Goal: Information Seeking & Learning: Learn about a topic

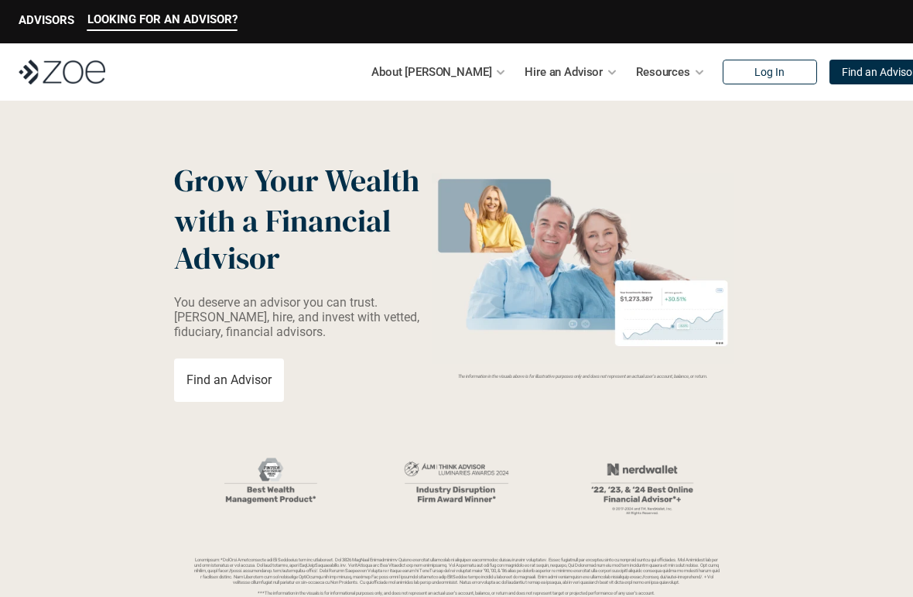
click at [459, 75] on div "About [PERSON_NAME]" at bounding box center [438, 71] width 135 height 31
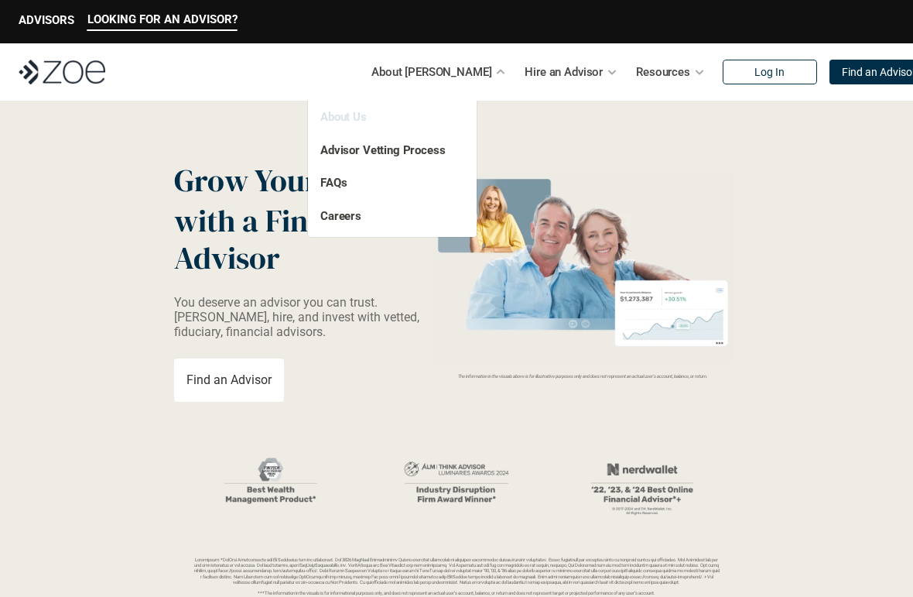
click at [364, 111] on link "About Us" at bounding box center [343, 117] width 46 height 14
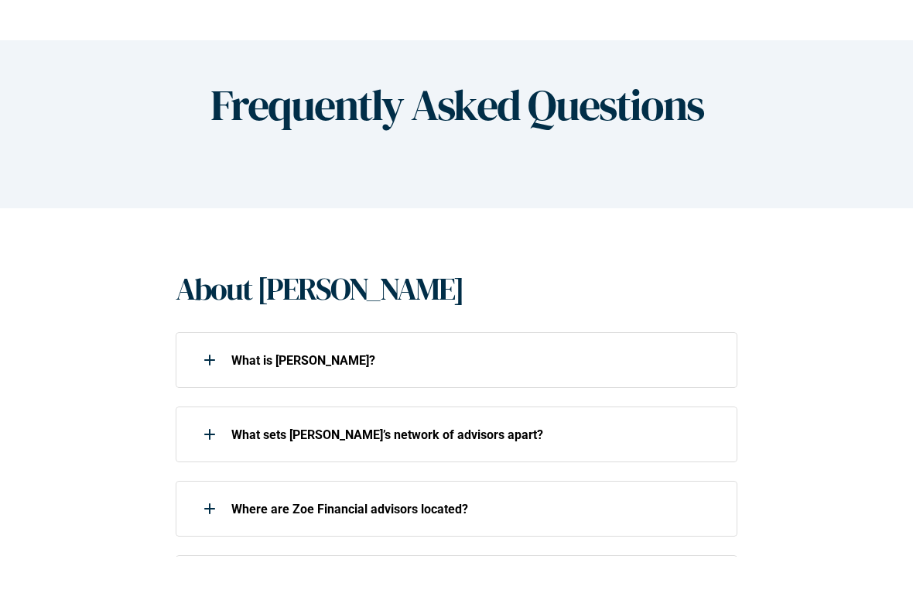
scroll to position [139, 0]
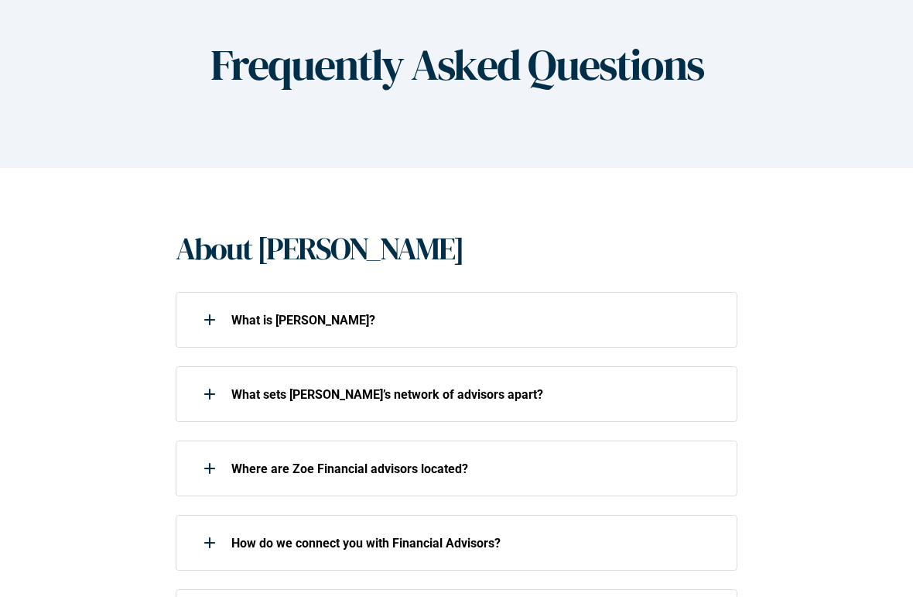
click at [210, 320] on use at bounding box center [209, 320] width 11 height 2
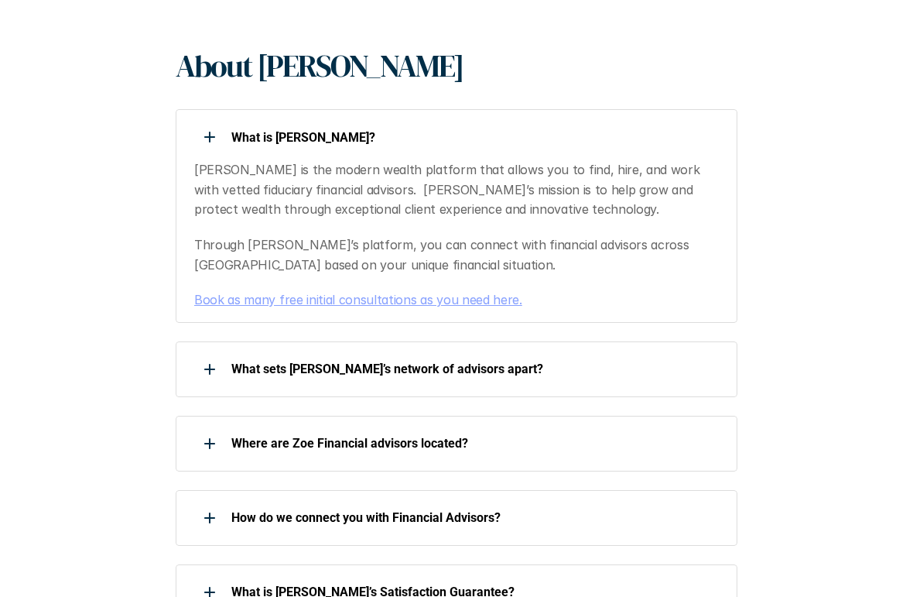
scroll to position [322, 0]
click at [221, 366] on div at bounding box center [209, 369] width 31 height 31
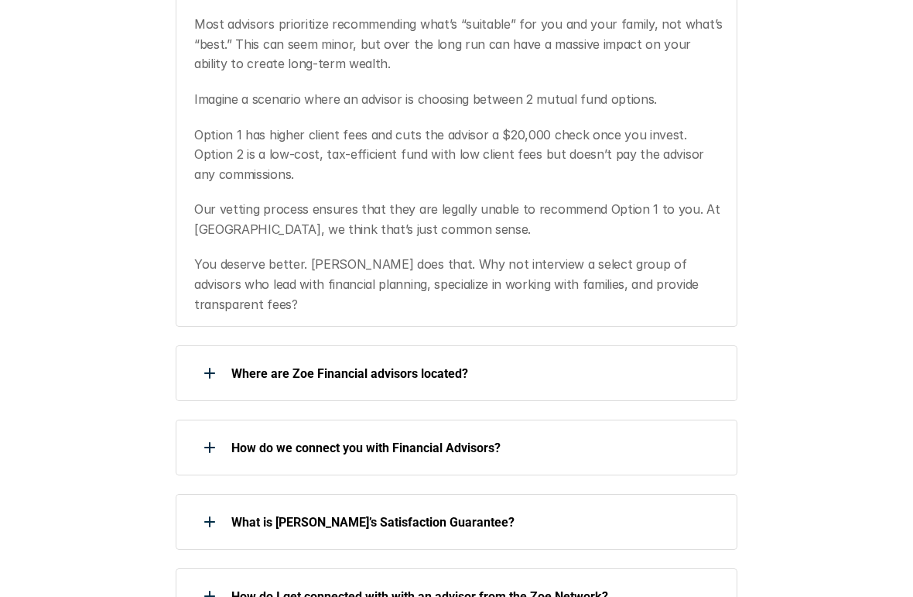
scroll to position [809, 0]
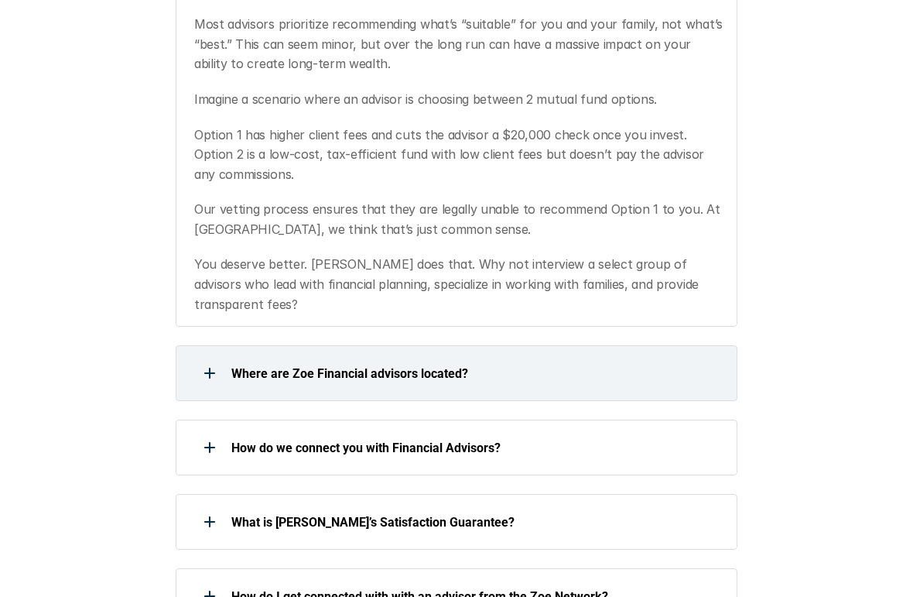
click at [215, 357] on div at bounding box center [209, 372] width 31 height 31
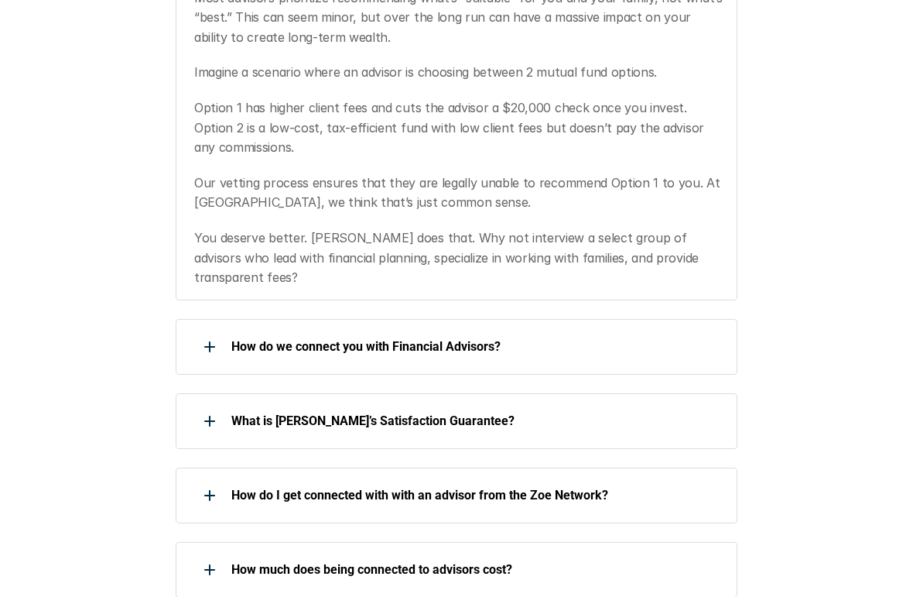
scroll to position [1328, 0]
click at [214, 346] on use at bounding box center [209, 347] width 11 height 2
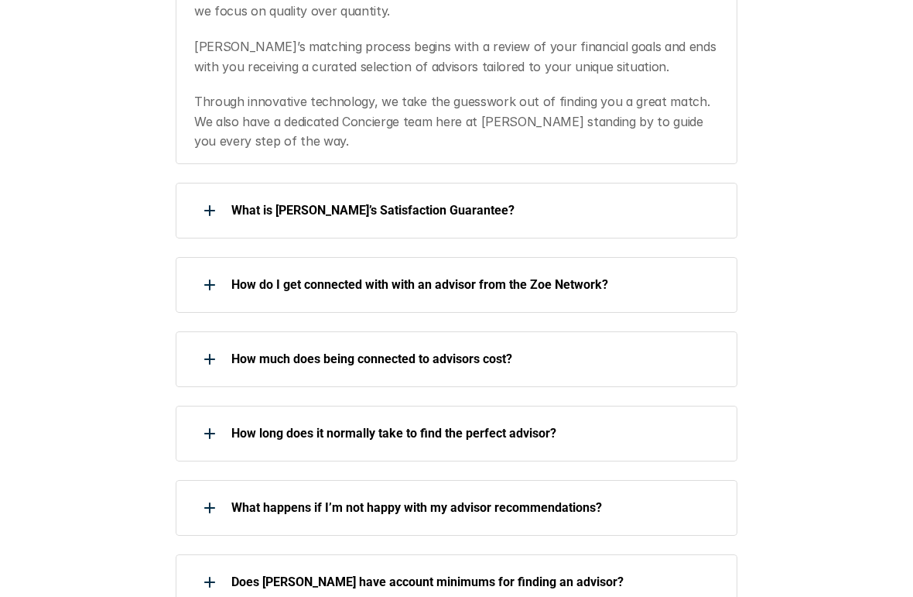
scroll to position [1715, 0]
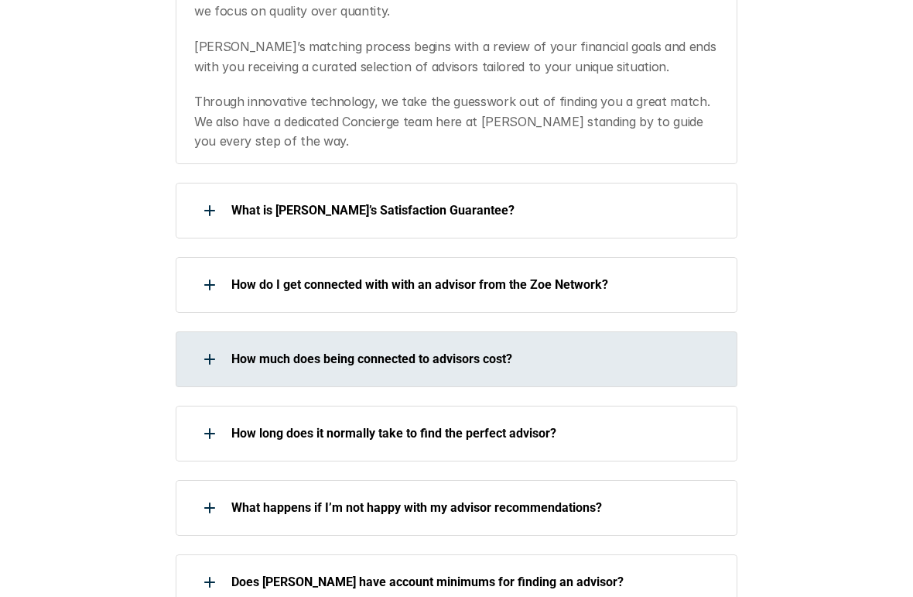
click at [217, 344] on div at bounding box center [209, 359] width 31 height 31
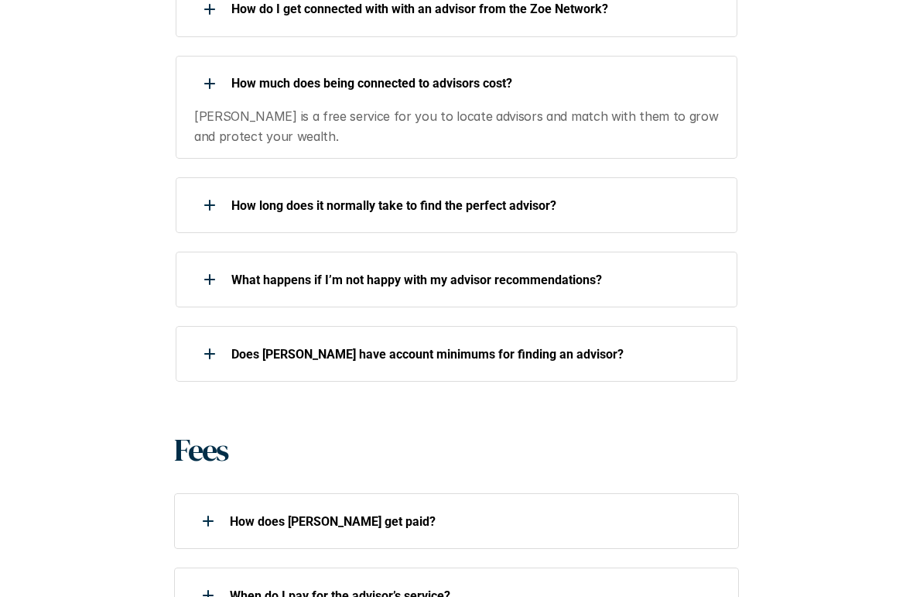
scroll to position [1991, 0]
click at [213, 338] on div at bounding box center [209, 353] width 31 height 31
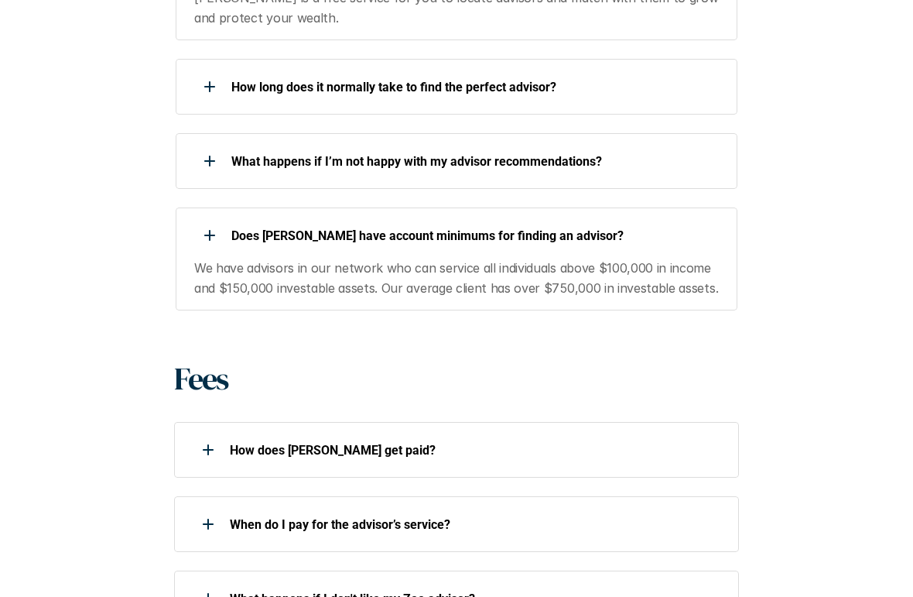
scroll to position [2109, 0]
click at [222, 434] on div at bounding box center [208, 449] width 31 height 31
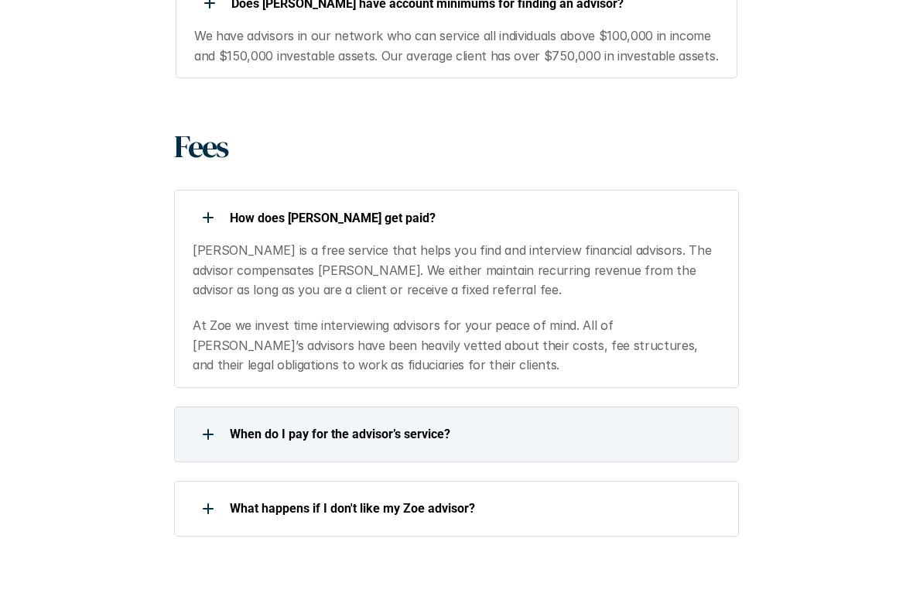
scroll to position [2341, 0]
click at [217, 419] on div at bounding box center [208, 434] width 31 height 31
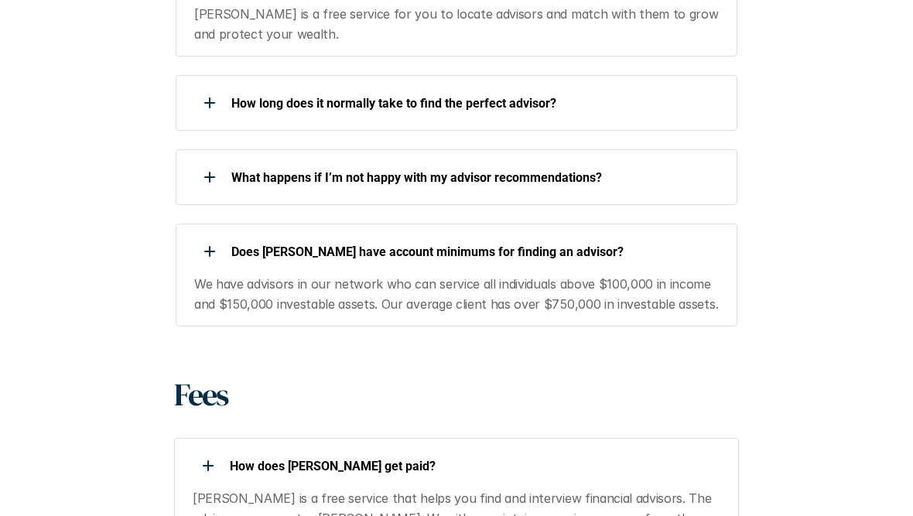
scroll to position [2071, 0]
